Goal: Find specific page/section: Find specific page/section

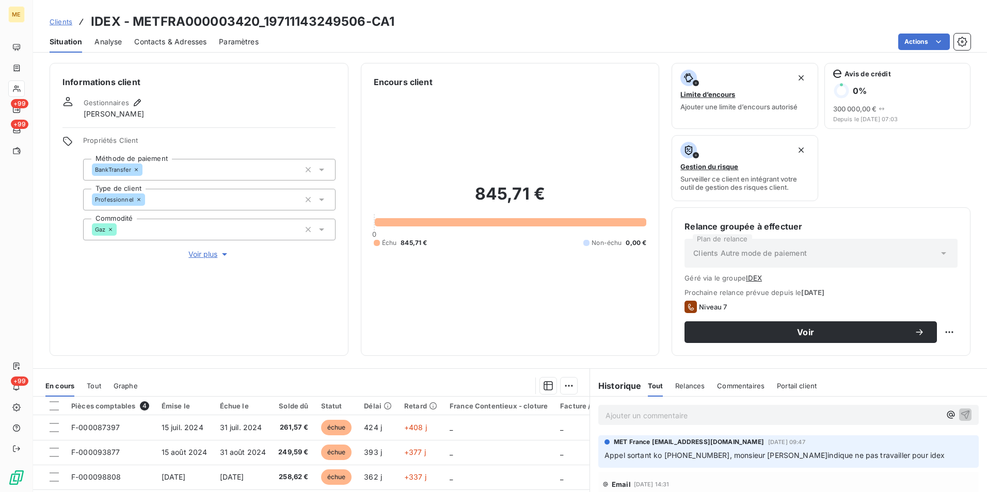
scroll to position [134, 0]
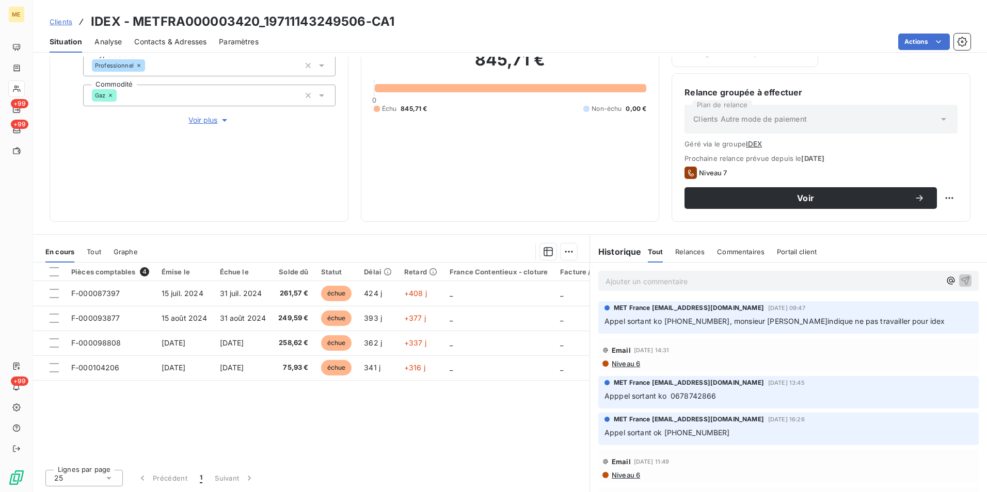
click at [58, 22] on span "Clients" at bounding box center [61, 22] width 23 height 8
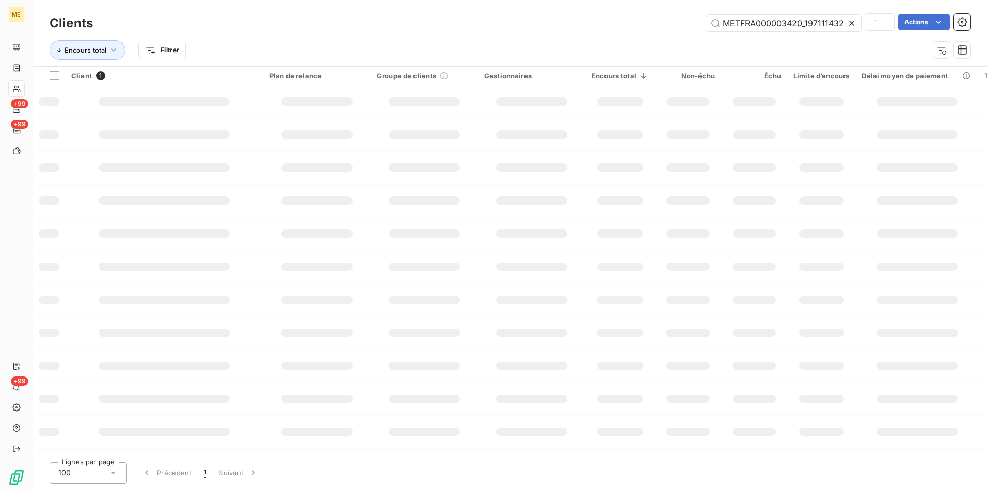
scroll to position [0, 25]
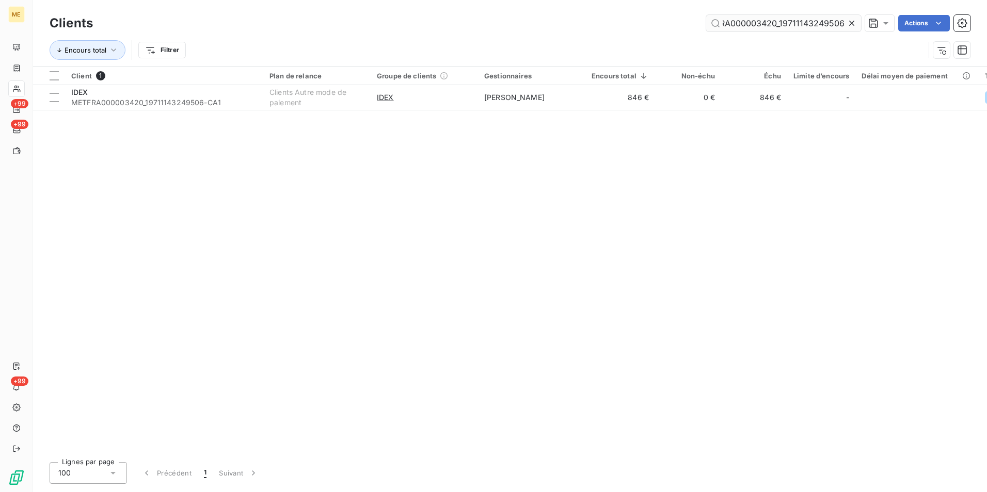
click at [764, 29] on input "METFRA000003420_19711143249506" at bounding box center [783, 23] width 155 height 17
type input "f"
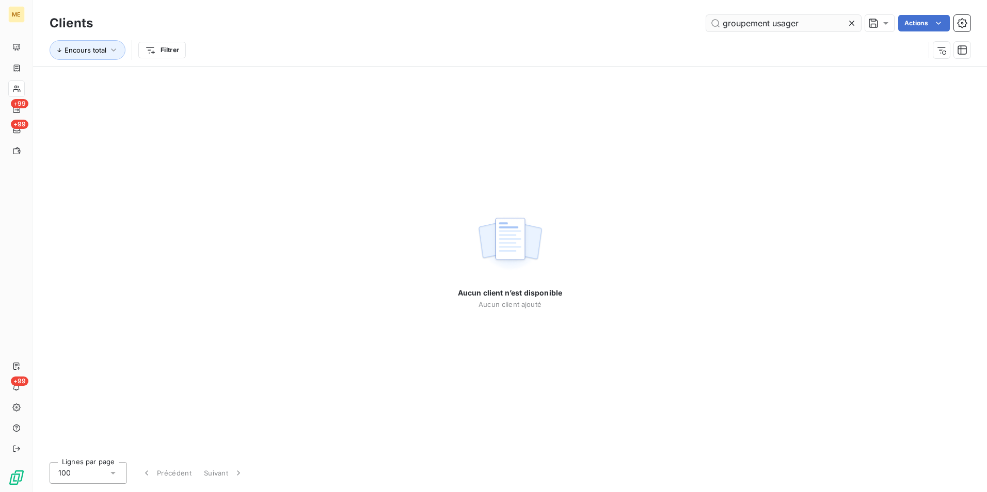
click at [771, 20] on input "groupement usager" at bounding box center [783, 23] width 155 height 17
click at [770, 22] on input "groupement usager" at bounding box center [783, 23] width 155 height 17
drag, startPoint x: 772, startPoint y: 23, endPoint x: 720, endPoint y: 21, distance: 52.2
click at [720, 21] on input "groupement usager" at bounding box center [783, 23] width 155 height 17
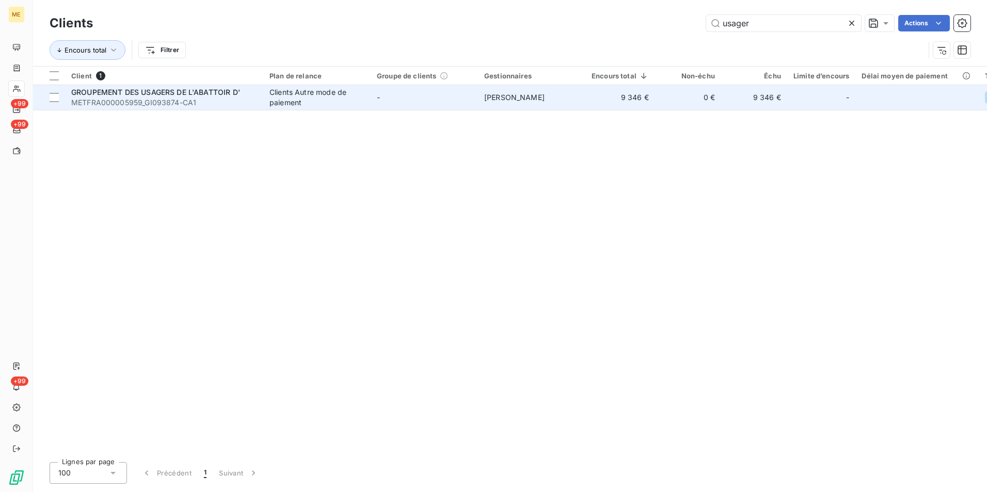
type input "usager"
click at [333, 105] on div "Clients Autre mode de paiement" at bounding box center [316, 97] width 95 height 21
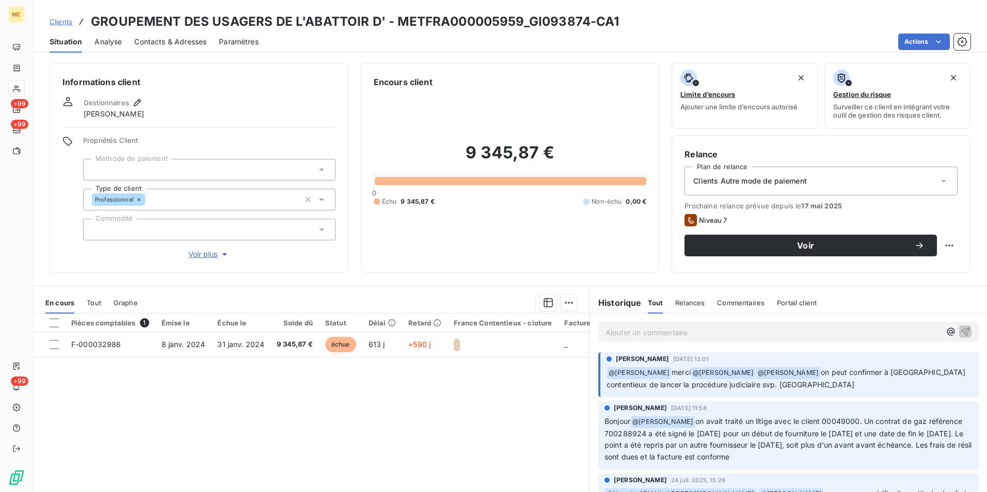
scroll to position [51, 0]
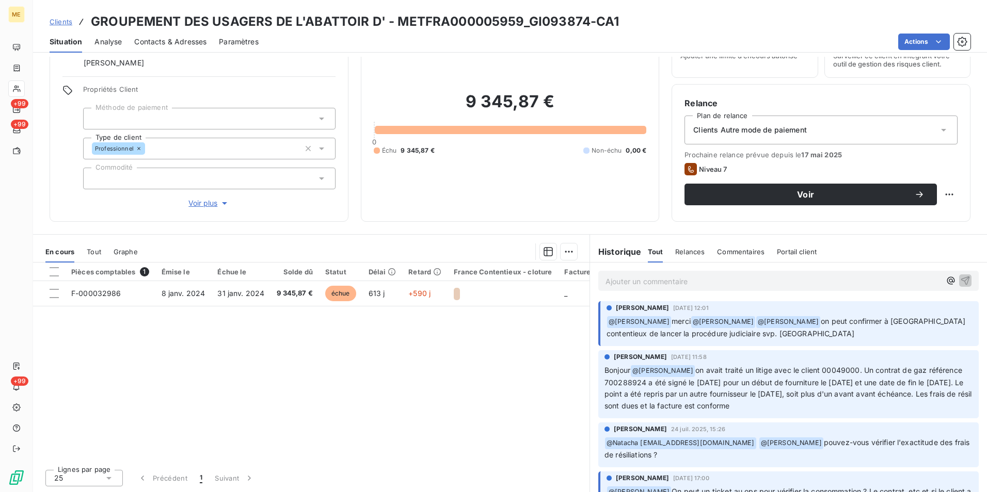
drag, startPoint x: 57, startPoint y: 22, endPoint x: 68, endPoint y: 22, distance: 10.3
click at [57, 22] on span "Clients" at bounding box center [61, 22] width 23 height 8
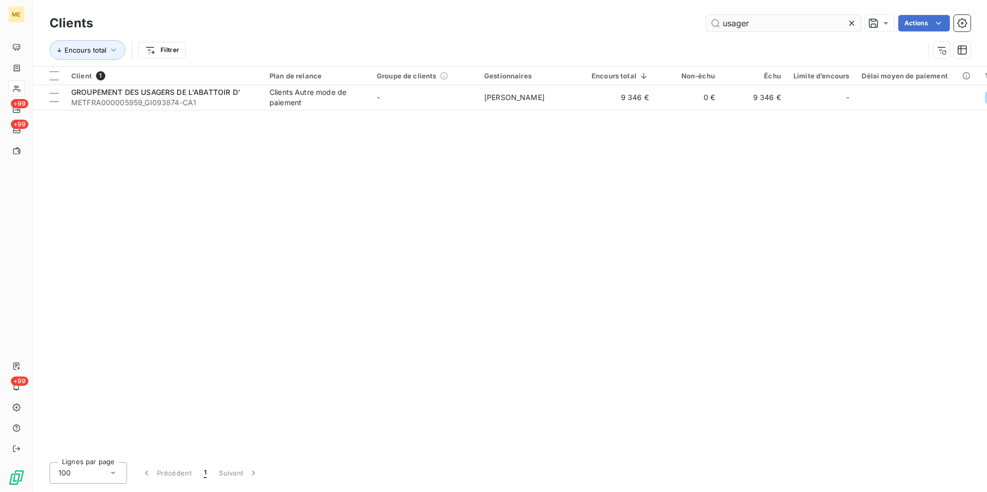
click at [762, 27] on input "usager" at bounding box center [783, 23] width 155 height 17
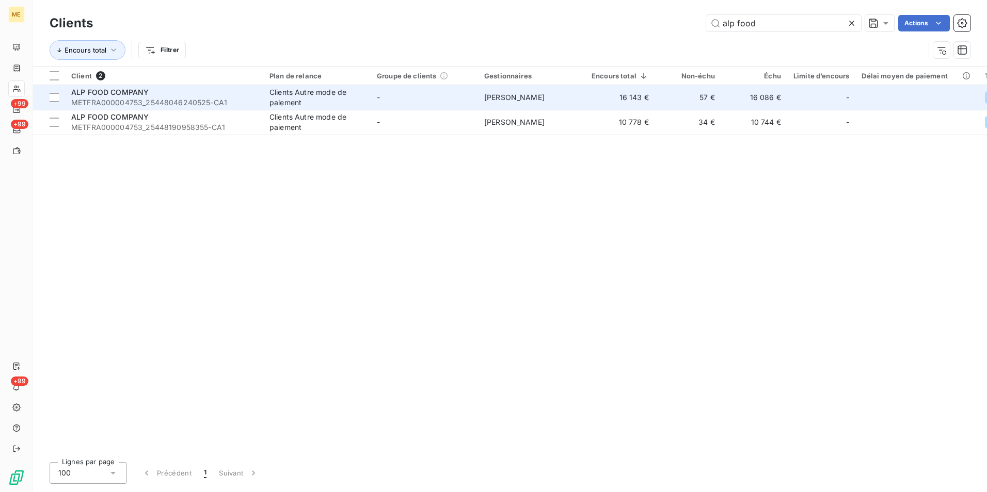
type input "alp food"
click at [300, 94] on div "Clients Autre mode de paiement" at bounding box center [316, 97] width 95 height 21
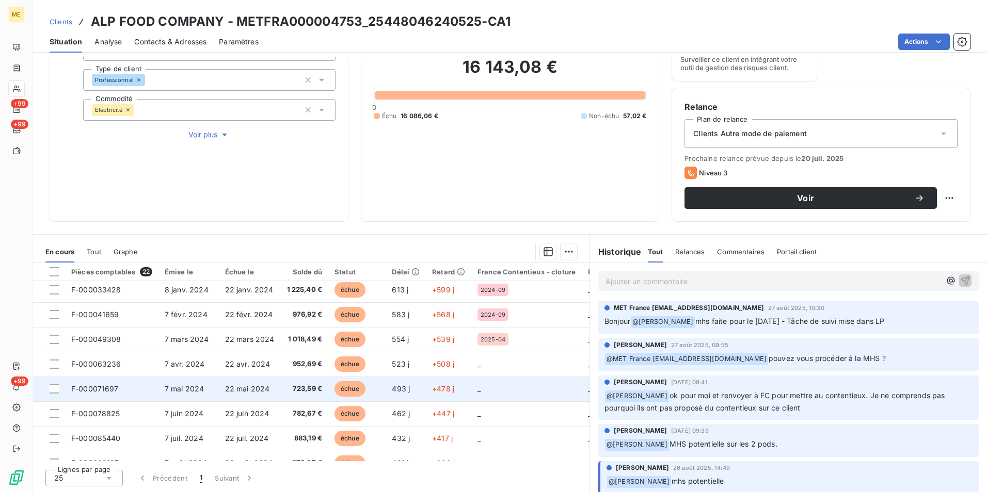
scroll to position [52, 0]
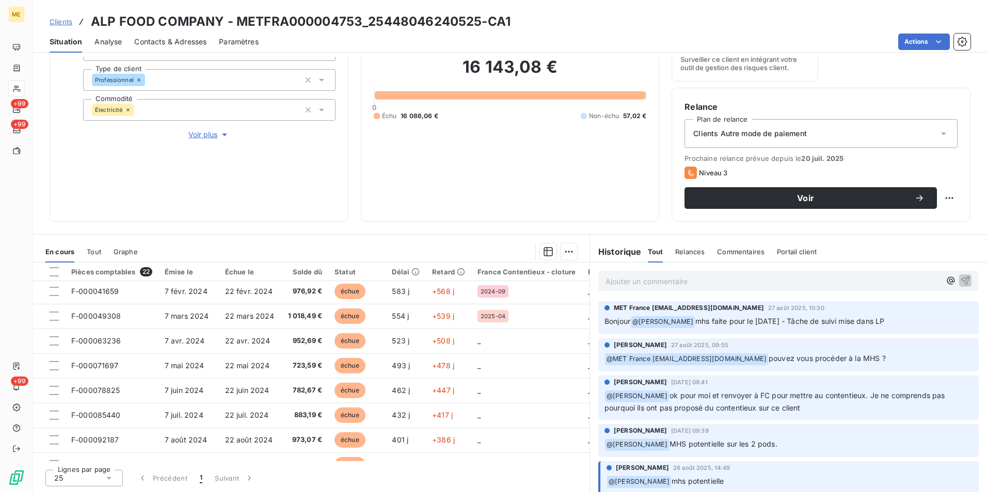
click at [62, 26] on link "Clients" at bounding box center [61, 22] width 23 height 10
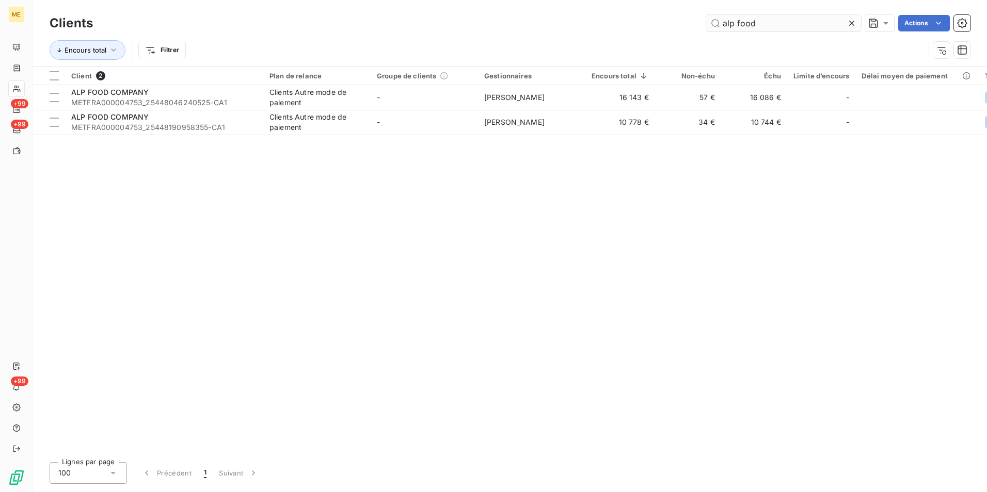
click at [769, 23] on input "alp food" at bounding box center [783, 23] width 155 height 17
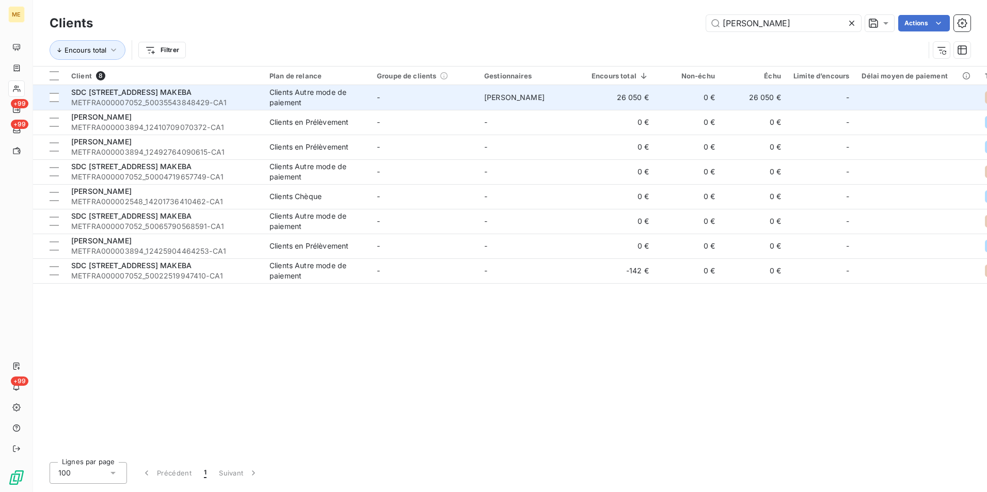
type input "[PERSON_NAME]"
click at [244, 99] on span "METFRA000007052_50035543848429-CA1" at bounding box center [164, 103] width 186 height 10
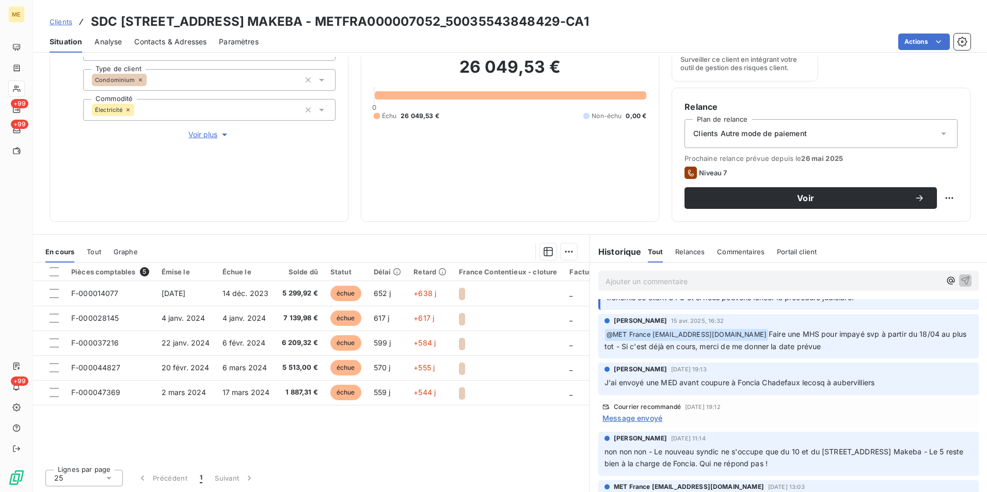
scroll to position [155, 0]
